Goal: Task Accomplishment & Management: Complete application form

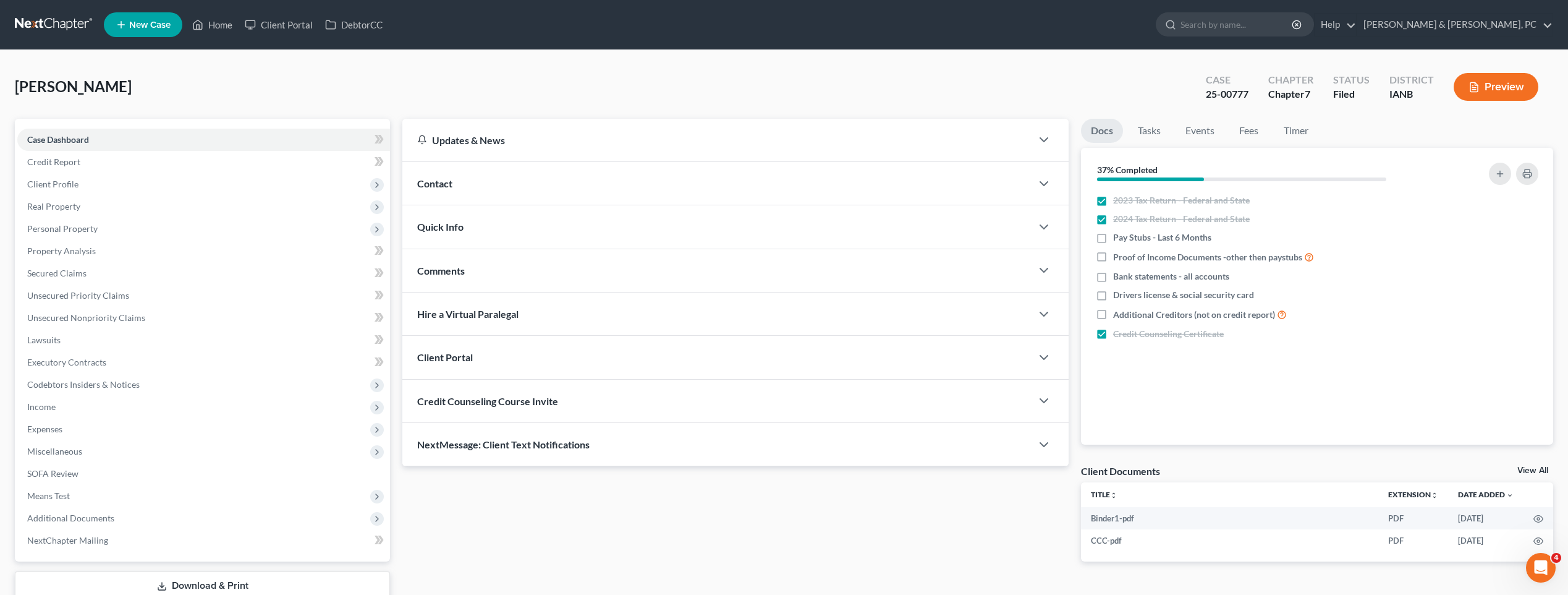
click at [0, 119] on html "Home New Case Client Portal DebtorCC [PERSON_NAME] & [PERSON_NAME], PC [PERSON_…" at bounding box center [784, 339] width 1568 height 679
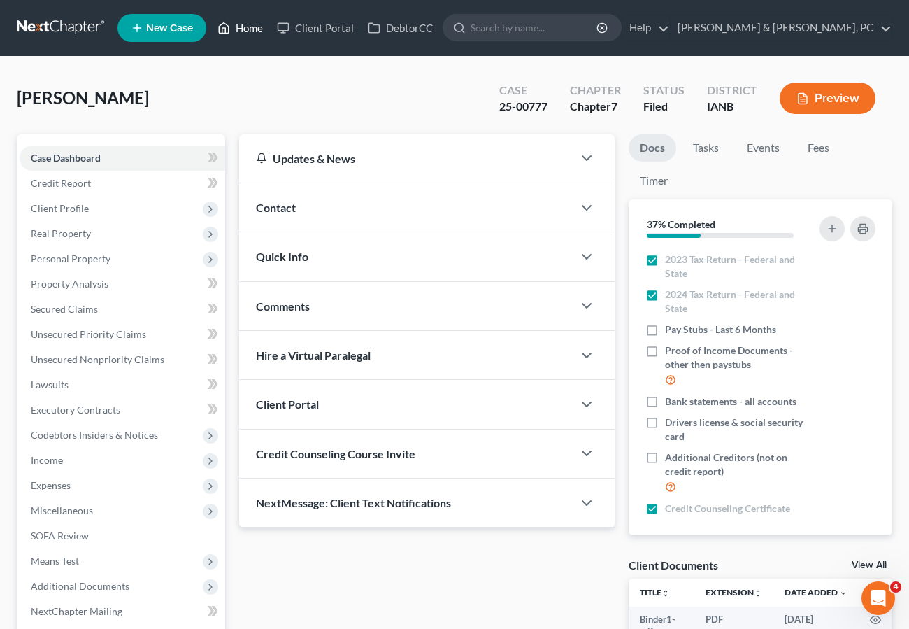
click at [243, 27] on link "Home" at bounding box center [239, 27] width 59 height 25
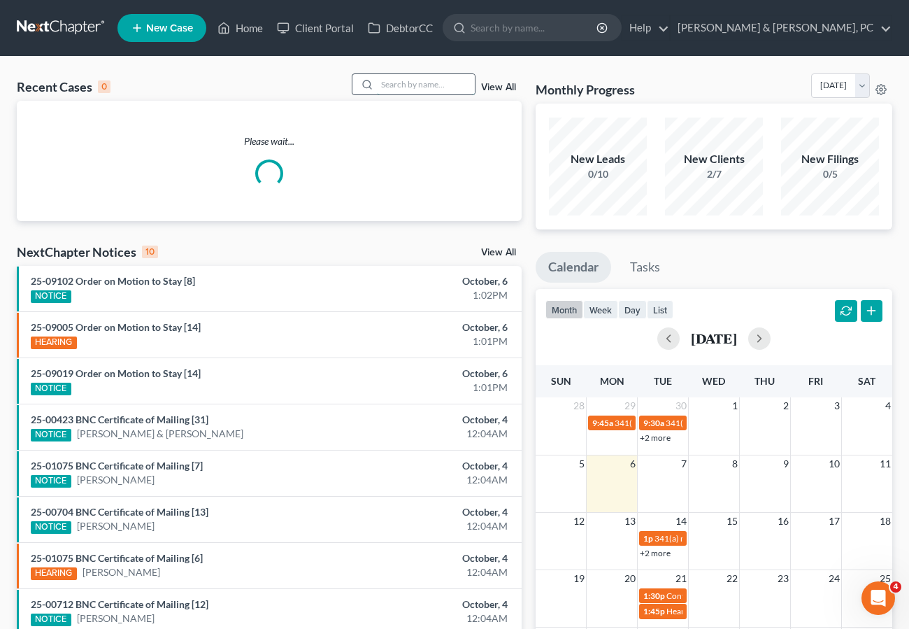
click at [393, 80] on input "search" at bounding box center [426, 84] width 98 height 20
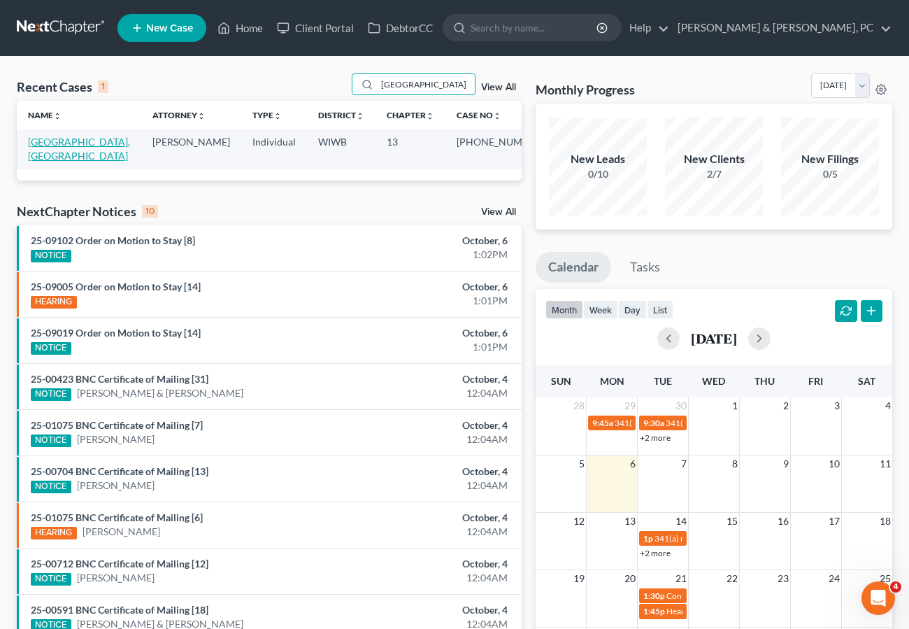
type input "[GEOGRAPHIC_DATA]"
click at [64, 141] on link "[GEOGRAPHIC_DATA], [GEOGRAPHIC_DATA]" at bounding box center [79, 149] width 102 height 26
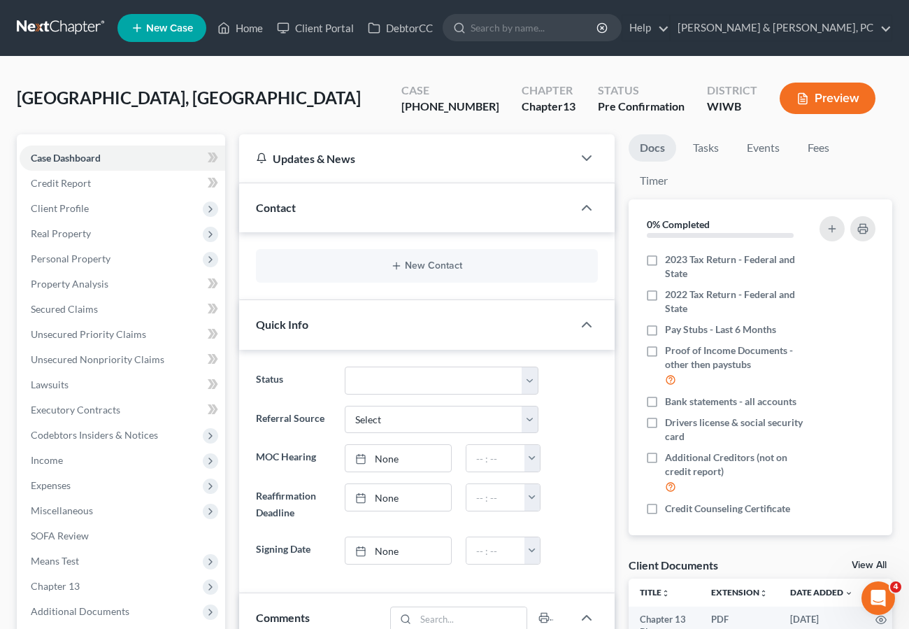
click at [543, 159] on div "Updates & News" at bounding box center [406, 158] width 300 height 15
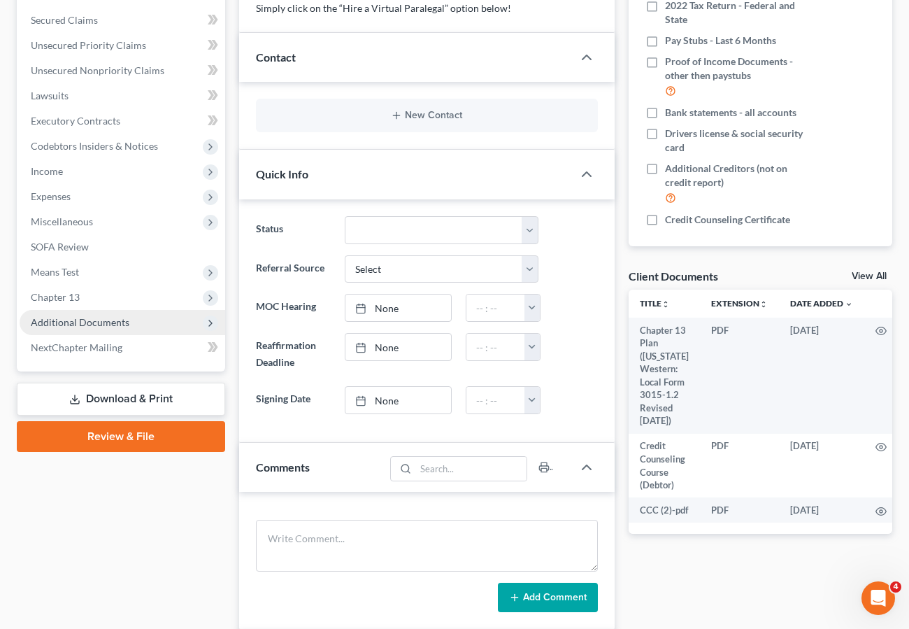
scroll to position [289, 0]
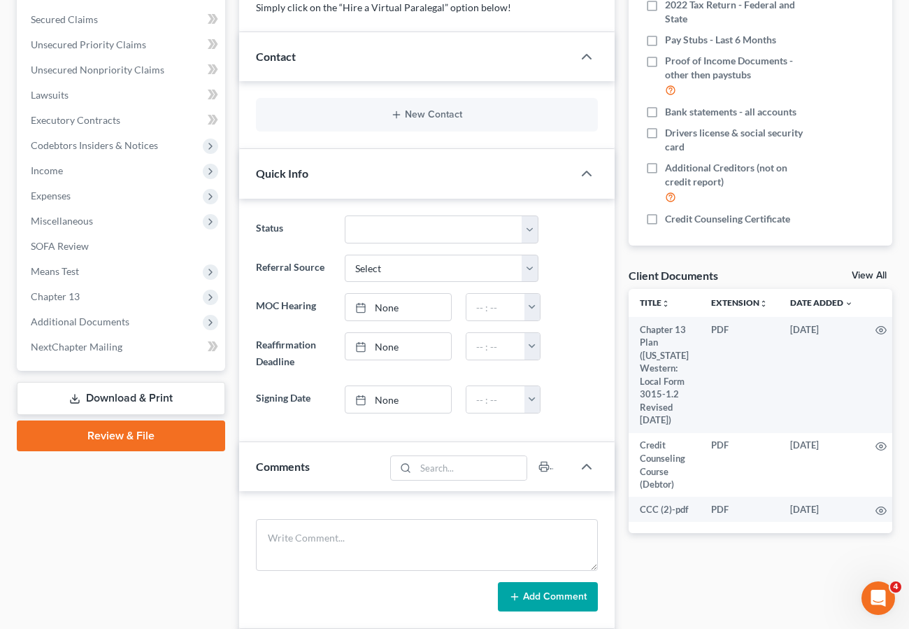
click at [594, 282] on ng-include "Status Discharged Dismissed Filed Filed / Pre 341 Final Course Needed Inactive …" at bounding box center [427, 314] width 342 height 198
click at [83, 291] on span "Chapter 13" at bounding box center [123, 296] width 206 height 25
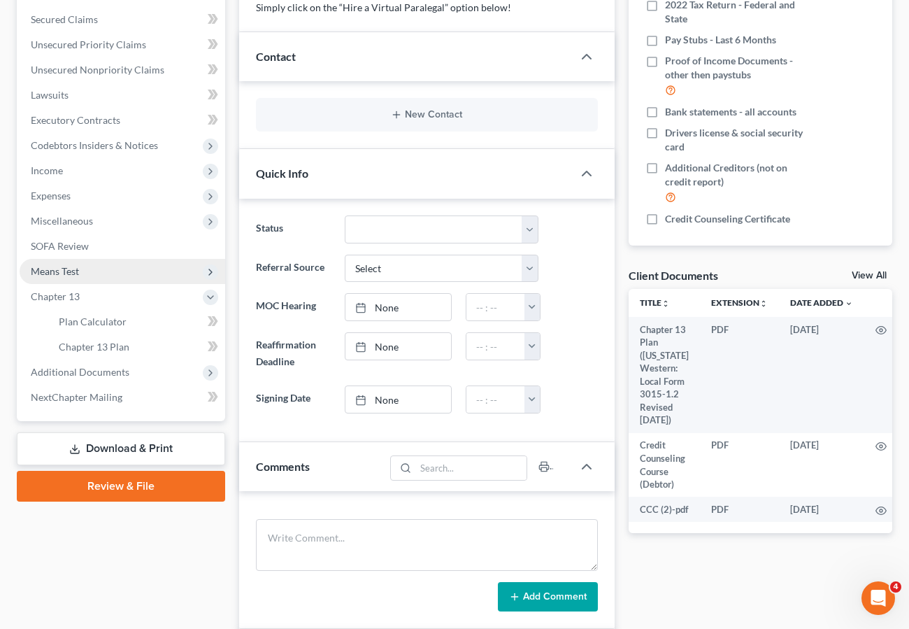
click at [71, 271] on span "Means Test" at bounding box center [55, 271] width 48 height 12
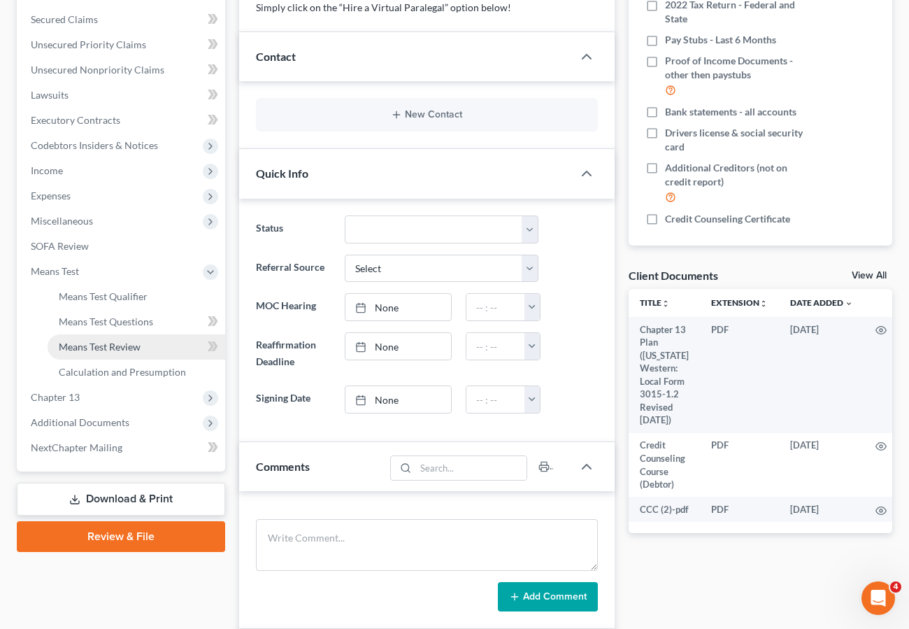
click at [100, 342] on span "Means Test Review" at bounding box center [100, 346] width 82 height 12
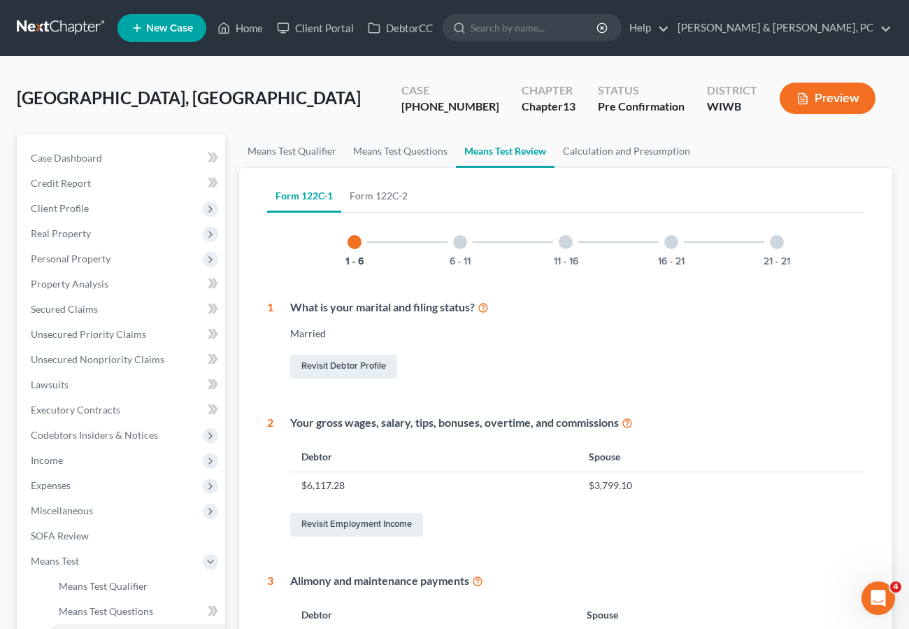
click at [564, 238] on div at bounding box center [566, 242] width 14 height 14
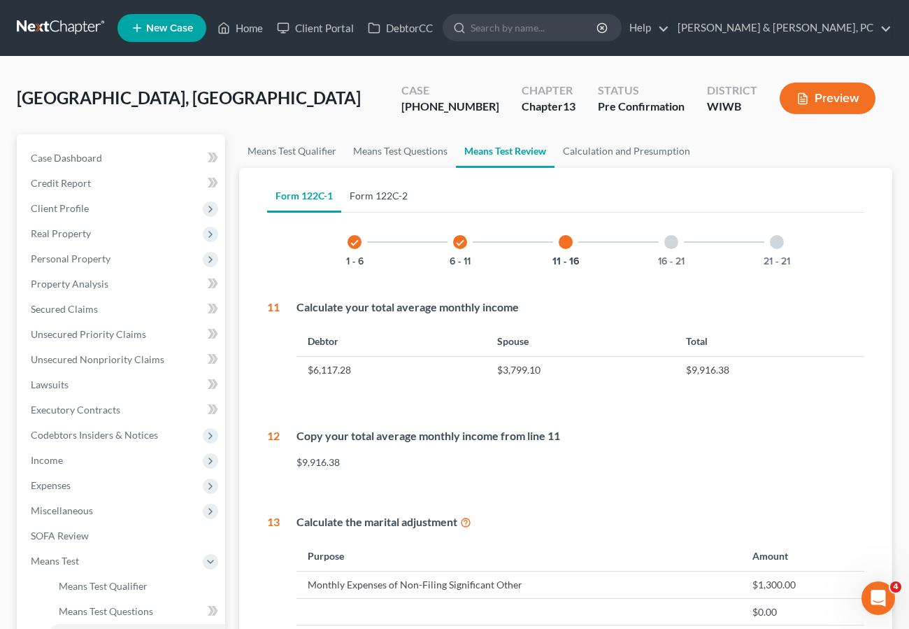
click at [373, 198] on link "Form 122C-2" at bounding box center [378, 196] width 75 height 34
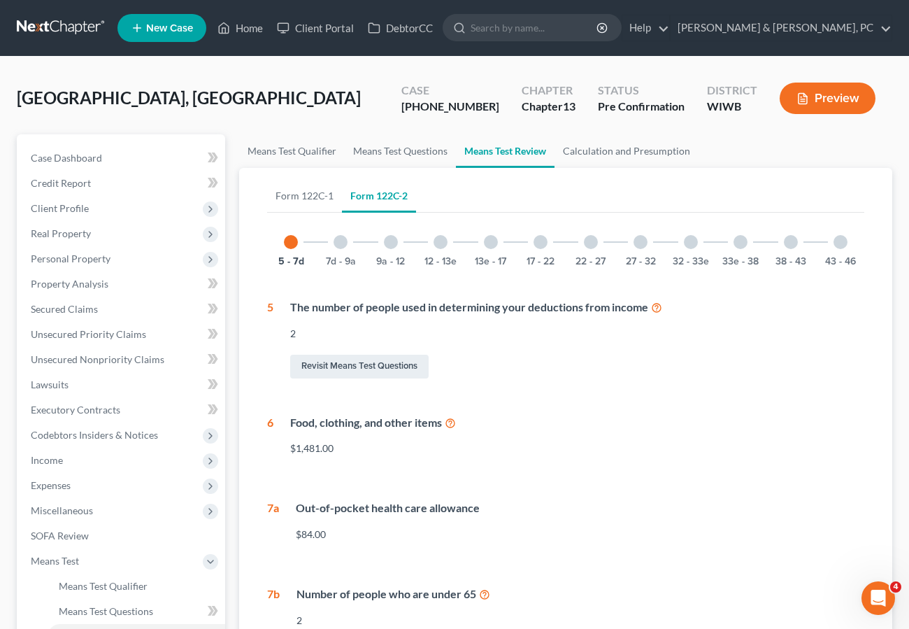
click at [380, 235] on div "9a - 12" at bounding box center [391, 242] width 48 height 48
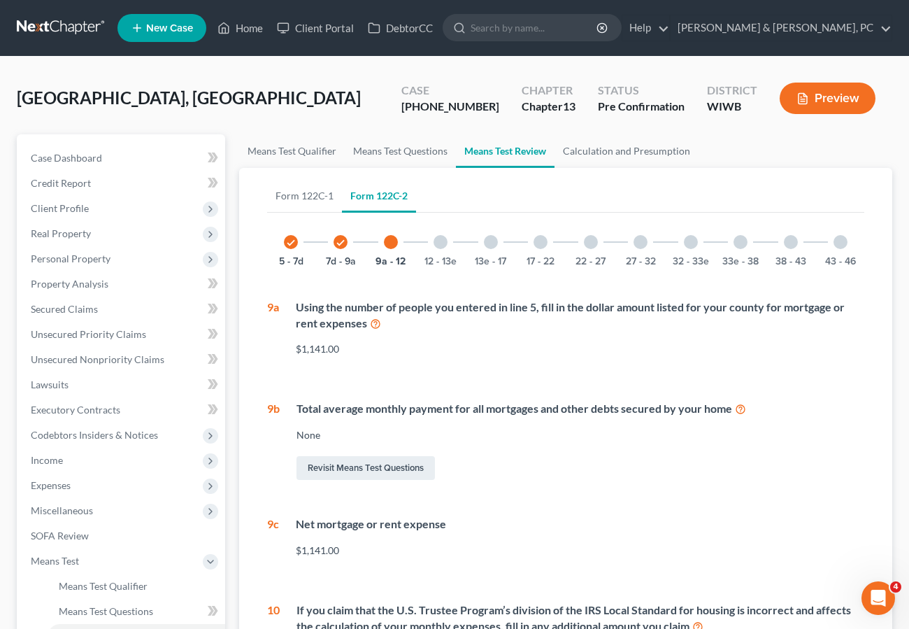
drag, startPoint x: 443, startPoint y: 242, endPoint x: 443, endPoint y: 260, distance: 18.2
click at [442, 242] on div at bounding box center [440, 242] width 14 height 14
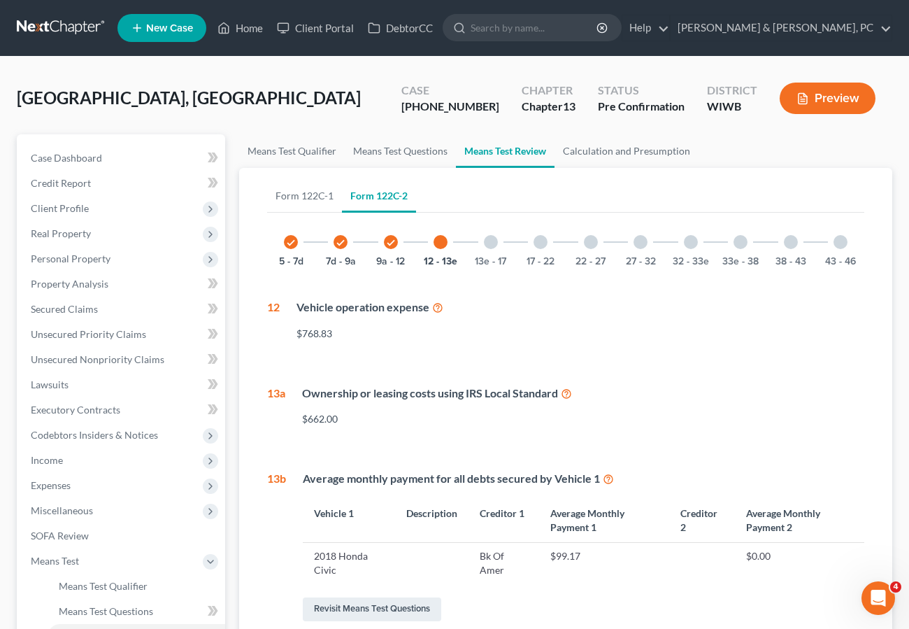
click at [437, 305] on icon at bounding box center [437, 306] width 11 height 13
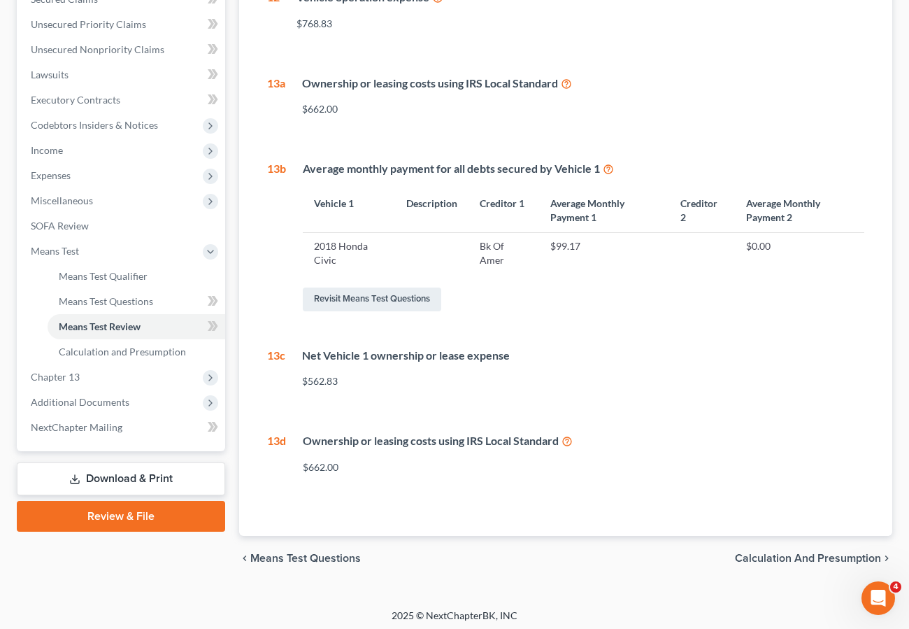
scroll to position [315, 0]
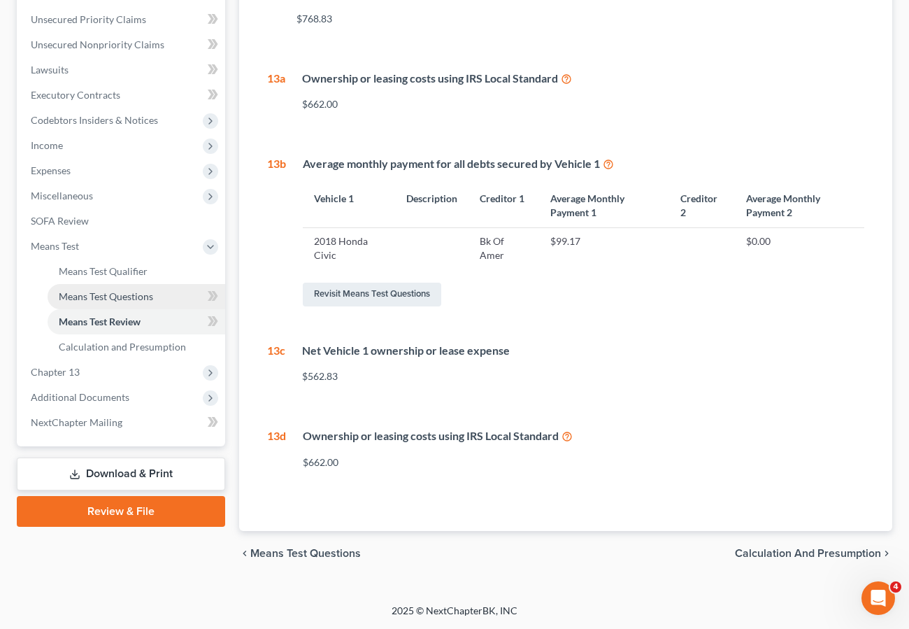
click at [104, 293] on span "Means Test Questions" at bounding box center [106, 296] width 94 height 12
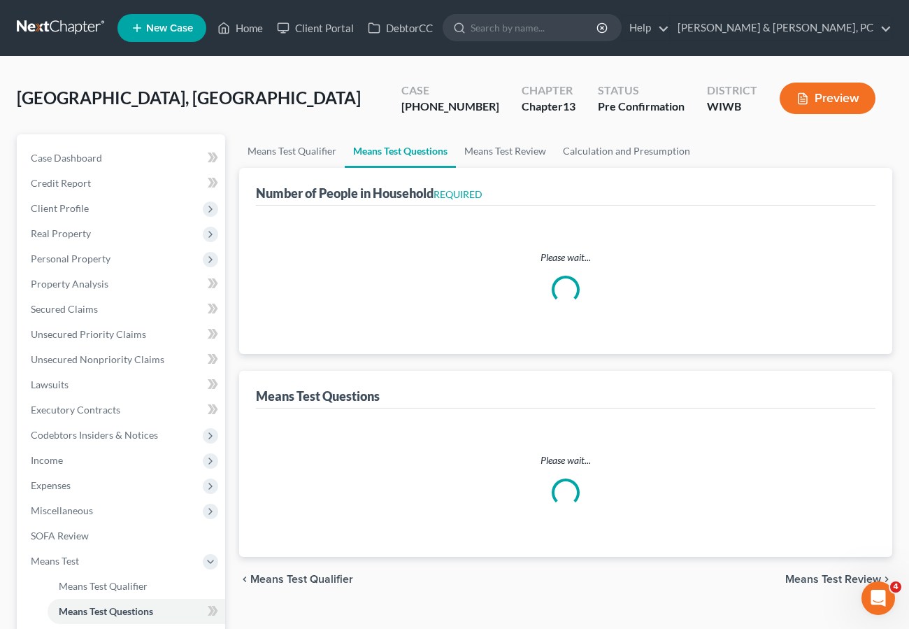
select select "1"
select select "16"
select select "2"
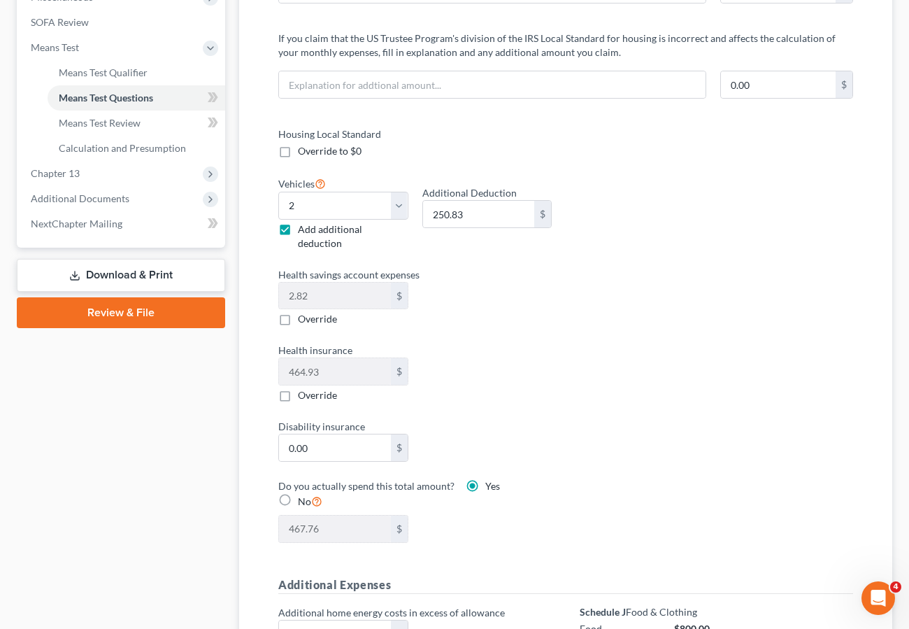
scroll to position [511, 0]
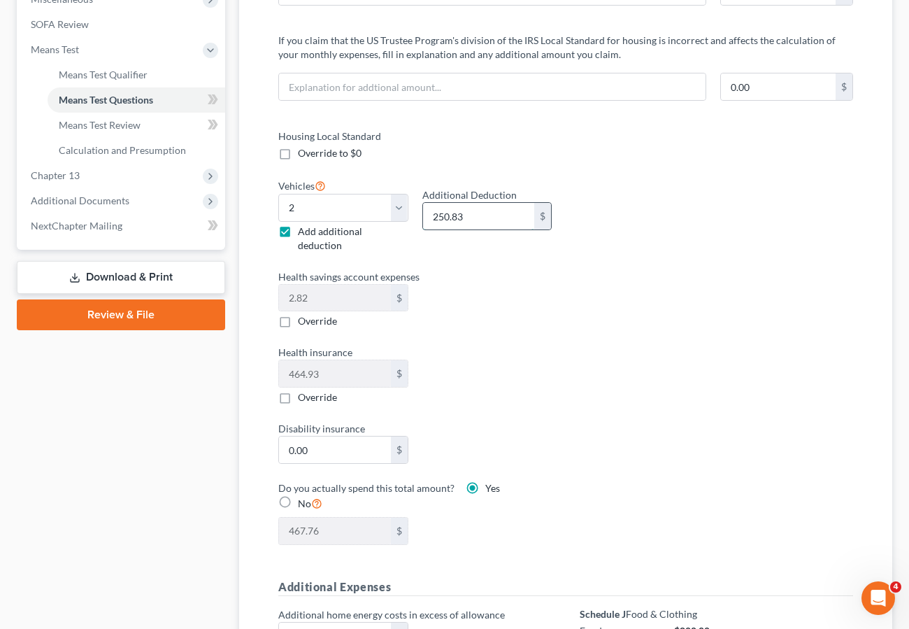
click at [490, 210] on input "250.83" at bounding box center [479, 216] width 112 height 27
click at [537, 286] on div "Health savings account expenses 2.82 $ Override" at bounding box center [414, 298] width 287 height 59
click at [673, 322] on div "Housing Local Standard Override to $0 Vehicles Select 0 1 2 3 4 5 Add additiona…" at bounding box center [565, 345] width 603 height 433
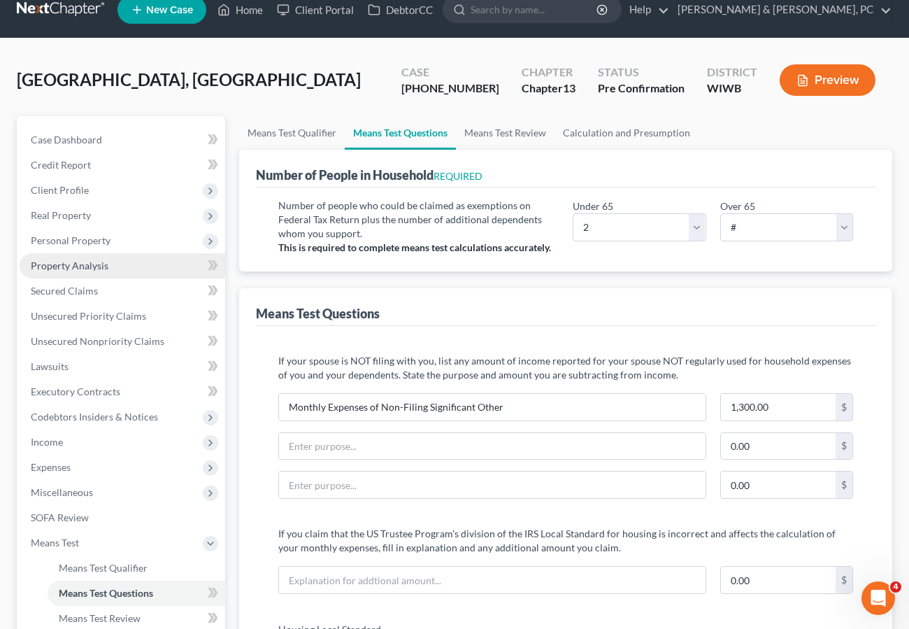
scroll to position [21, 0]
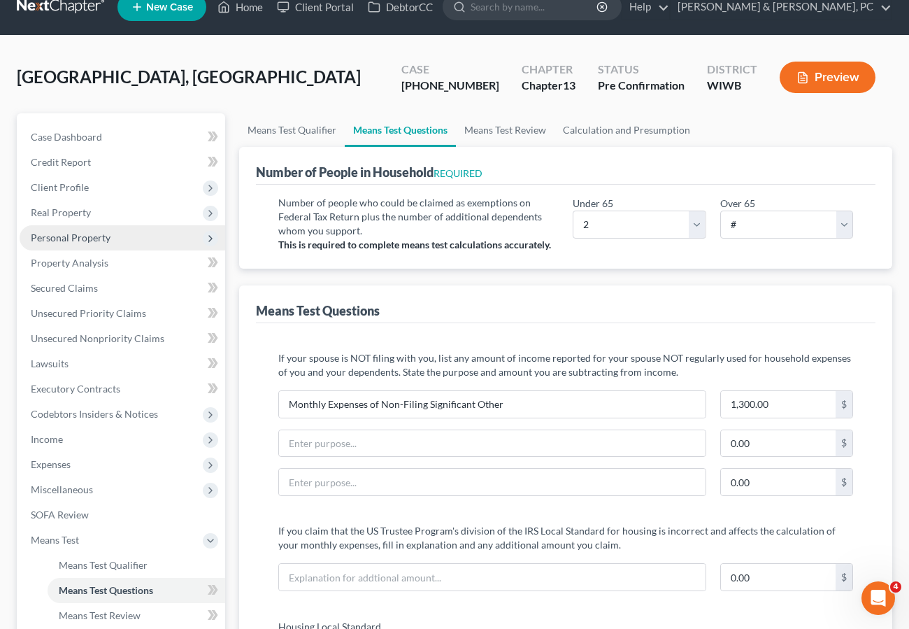
click at [67, 240] on span "Personal Property" at bounding box center [71, 237] width 80 height 12
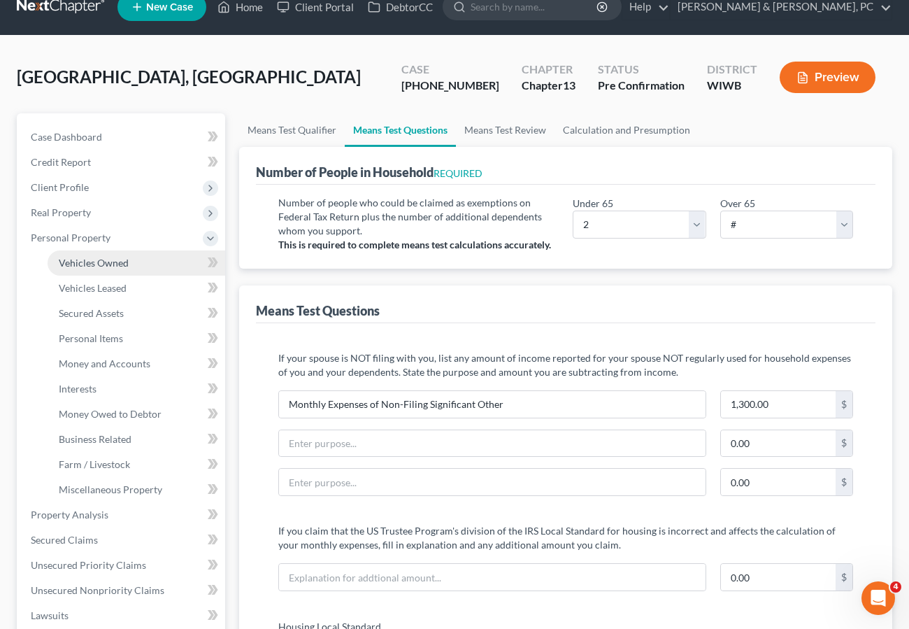
click at [98, 258] on span "Vehicles Owned" at bounding box center [94, 263] width 70 height 12
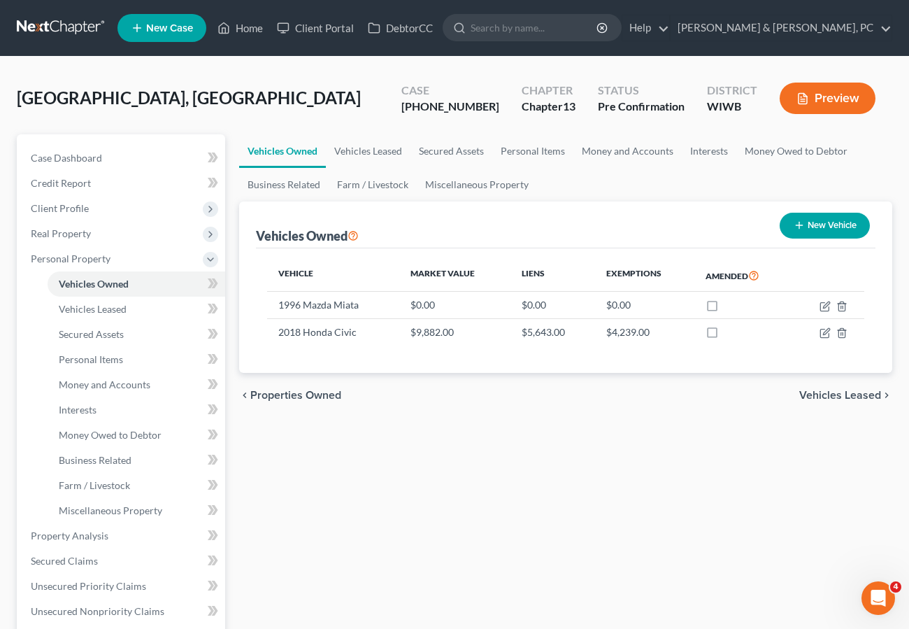
scroll to position [1, 0]
click at [587, 478] on div "Vehicles Owned Vehicles Leased Secured Assets Personal Items Money and Accounts…" at bounding box center [565, 563] width 667 height 858
click at [627, 537] on div "Vehicles Owned Vehicles Leased Secured Assets Personal Items Money and Accounts…" at bounding box center [565, 563] width 667 height 858
click at [653, 467] on div "Vehicles Owned Vehicles Leased Secured Assets Personal Items Money and Accounts…" at bounding box center [565, 563] width 667 height 858
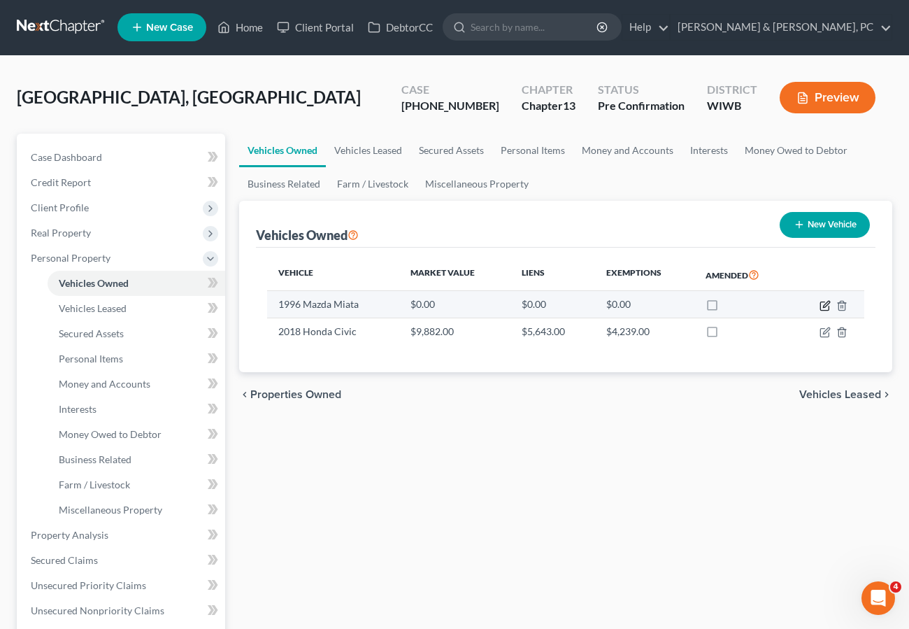
click at [826, 303] on icon "button" at bounding box center [824, 305] width 11 height 11
select select "0"
select select "30"
select select "2"
select select "3"
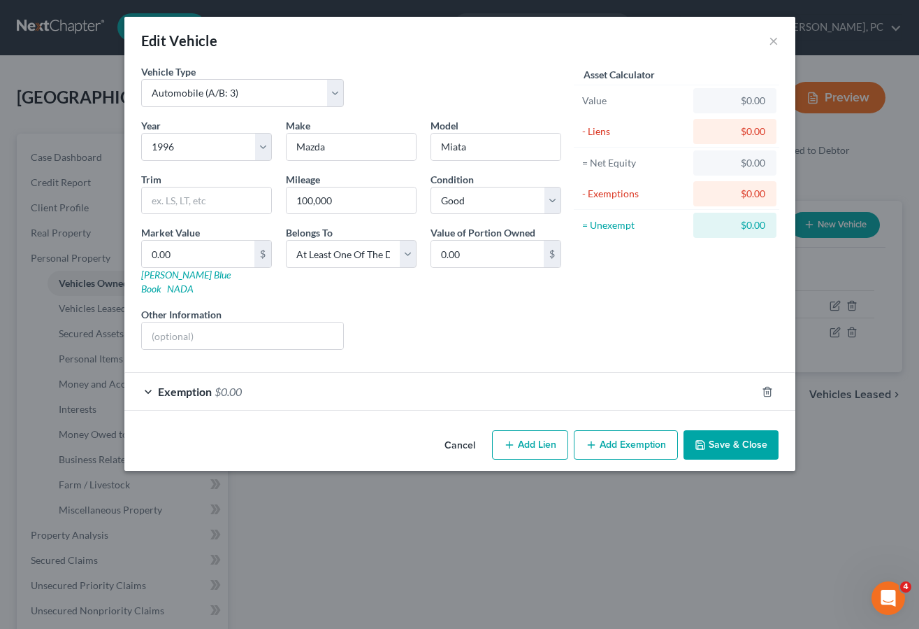
drag, startPoint x: 646, startPoint y: 554, endPoint x: 640, endPoint y: 550, distance: 7.2
click at [645, 554] on div "Edit Vehicle × Vehicle Type Select Automobile (A/B: 3) Truck (A/B: 3) Trailer (…" at bounding box center [459, 314] width 919 height 629
click at [723, 436] on button "Save & Close" at bounding box center [731, 444] width 95 height 29
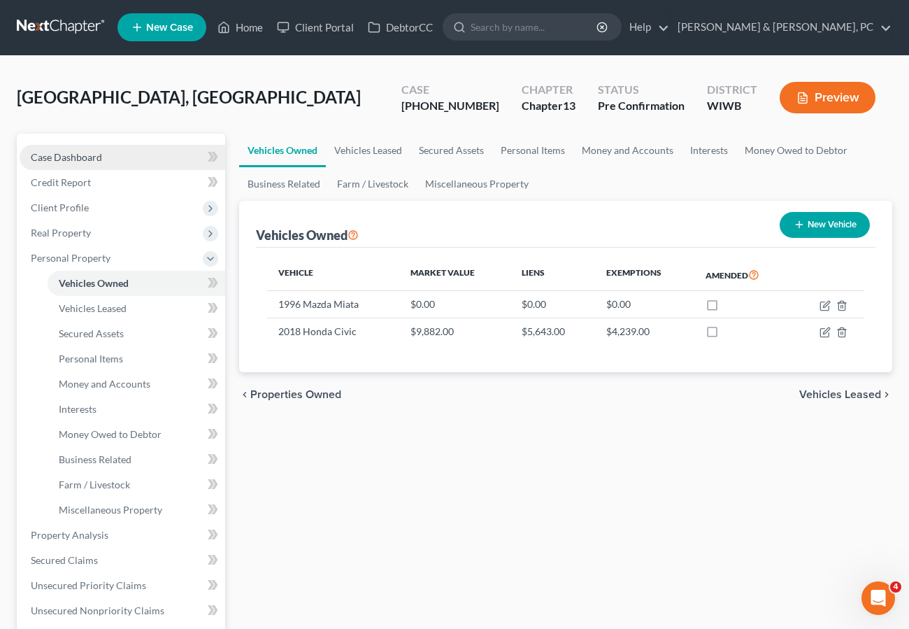
scroll to position [51, 0]
